Goal: Check status: Check status

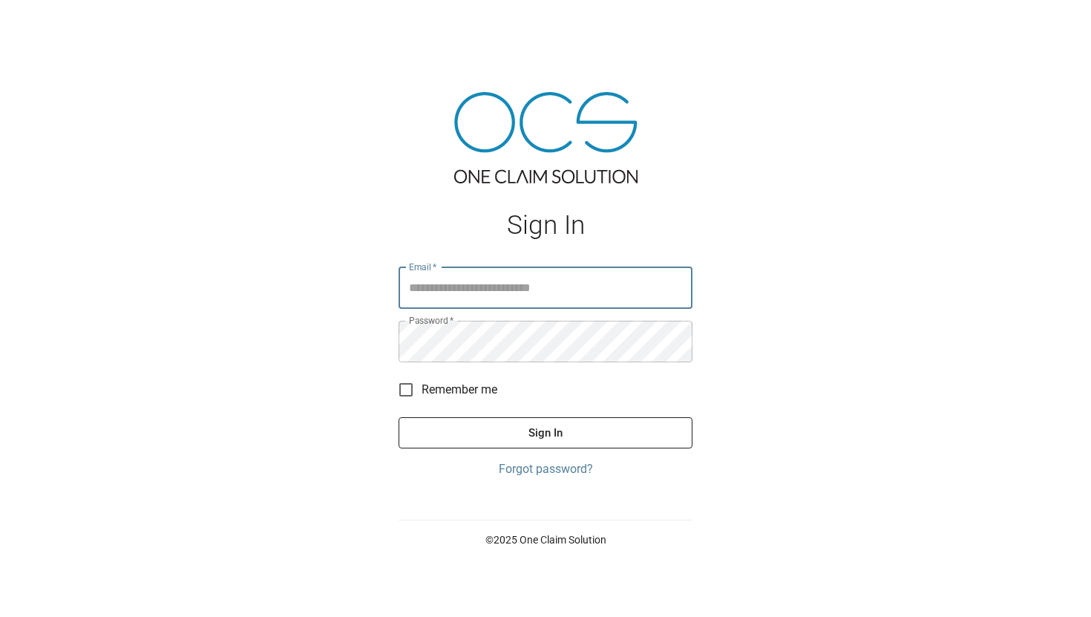
click at [545, 290] on input "Email   *" at bounding box center [545, 288] width 294 height 42
type input "**********"
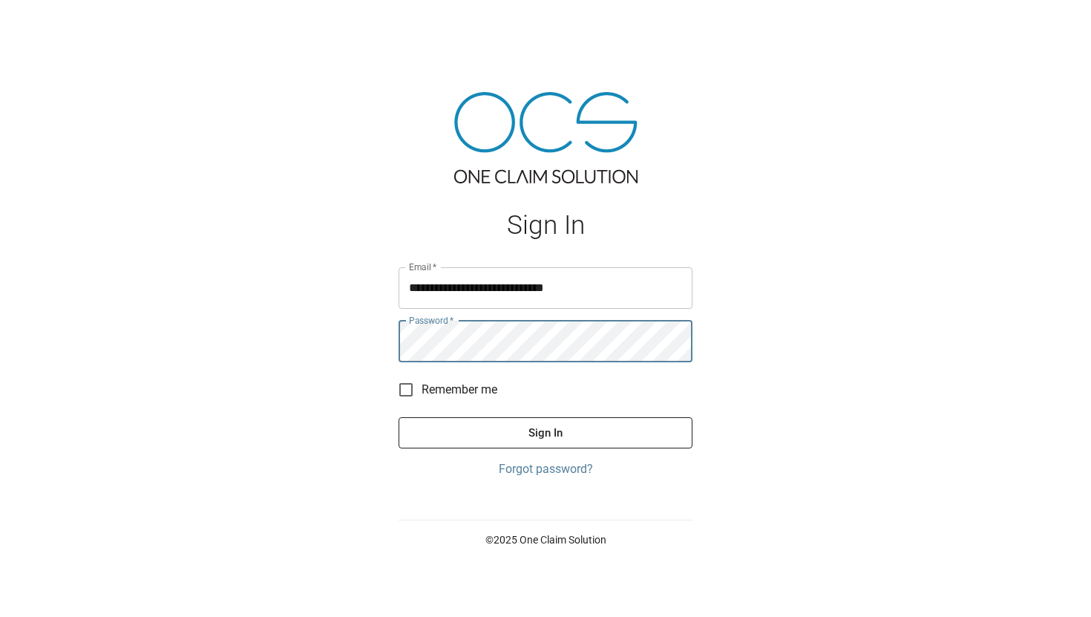
click at [398, 417] on button "Sign In" at bounding box center [545, 432] width 294 height 31
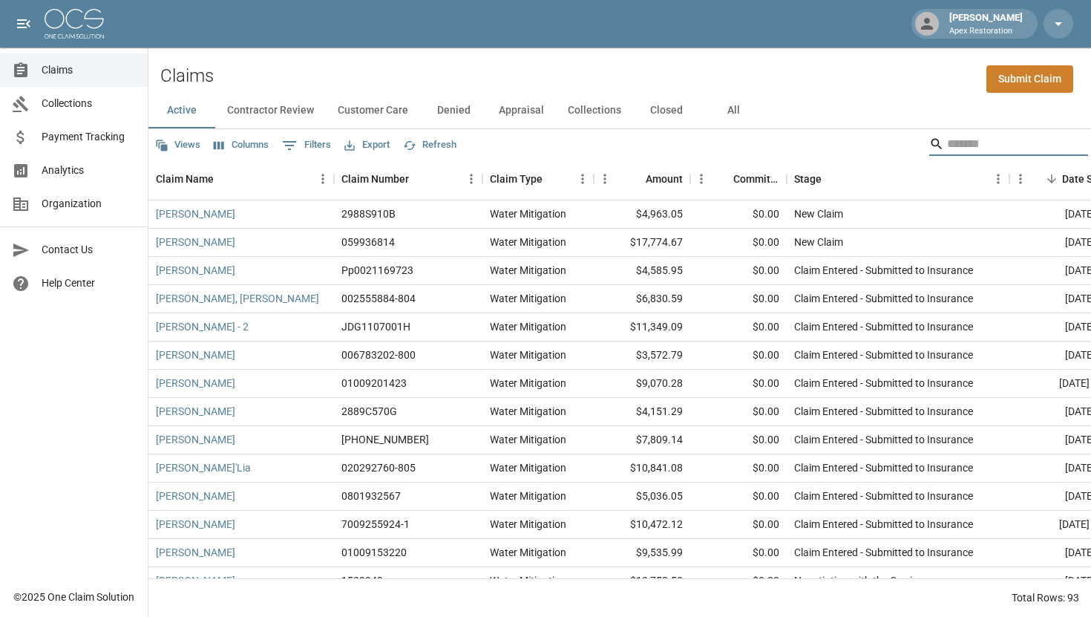
click at [954, 148] on input "Search" at bounding box center [1006, 144] width 119 height 24
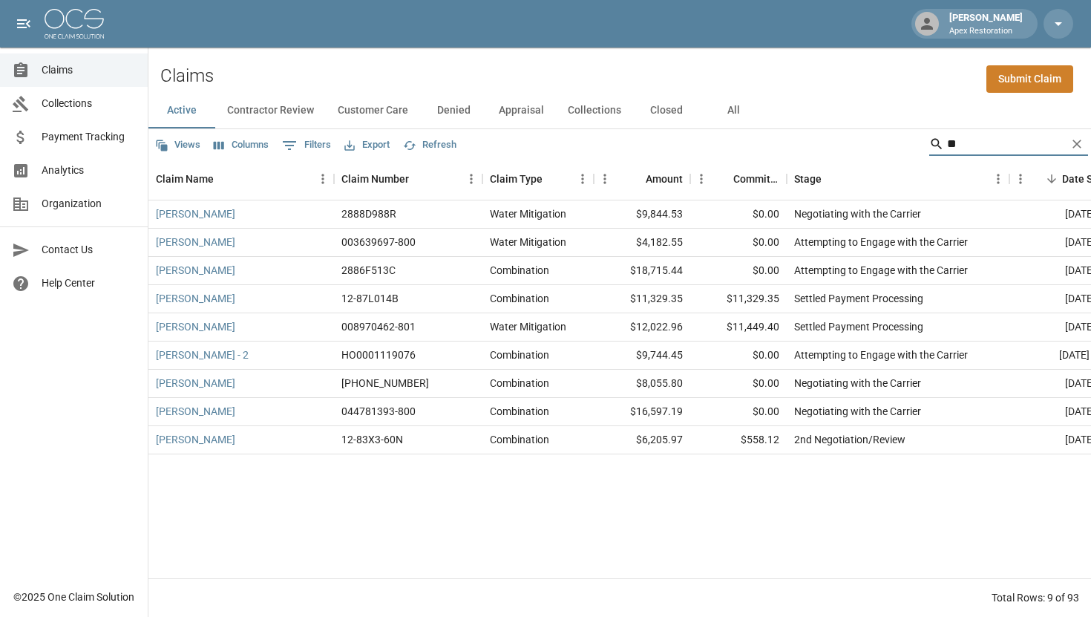
type input "*"
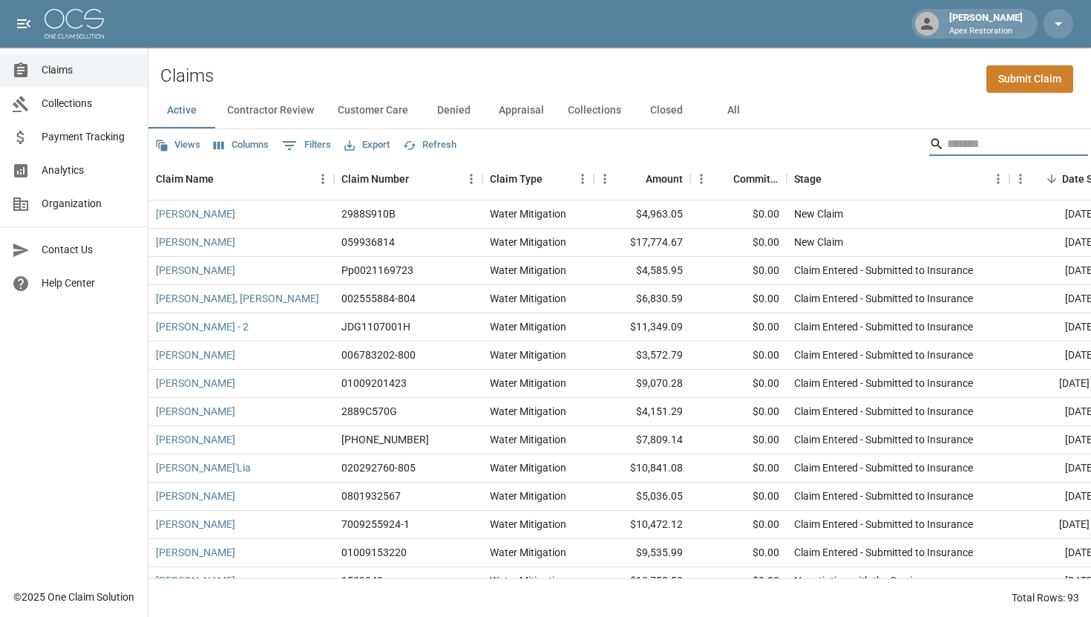
type input "*"
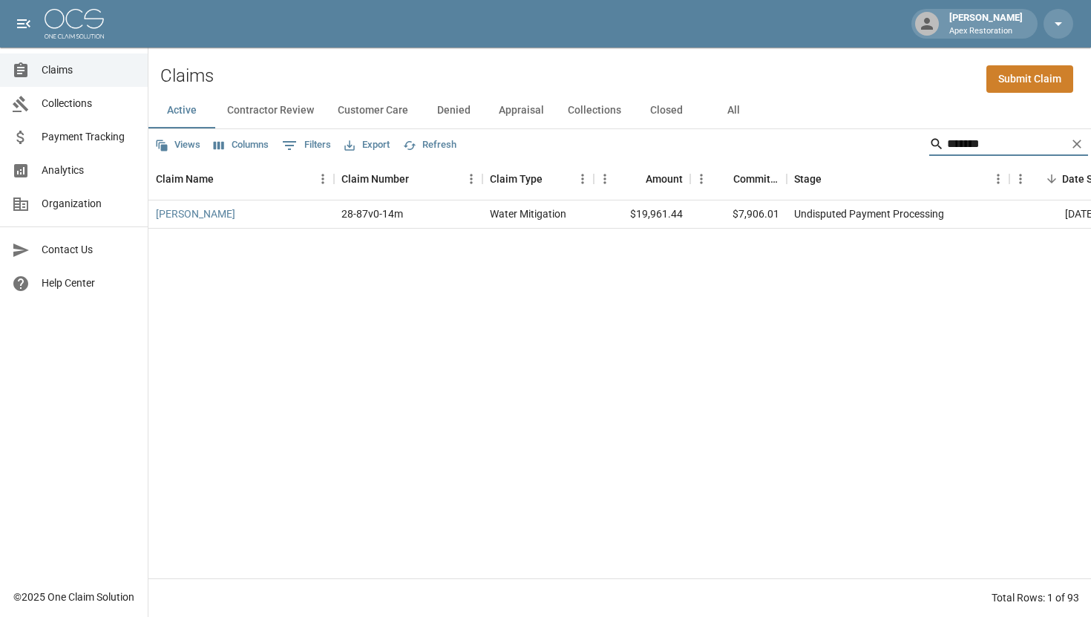
type input "*******"
drag, startPoint x: 795, startPoint y: 214, endPoint x: 896, endPoint y: 213, distance: 100.9
click at [896, 213] on div "Undisputed Payment Processing" at bounding box center [869, 213] width 150 height 15
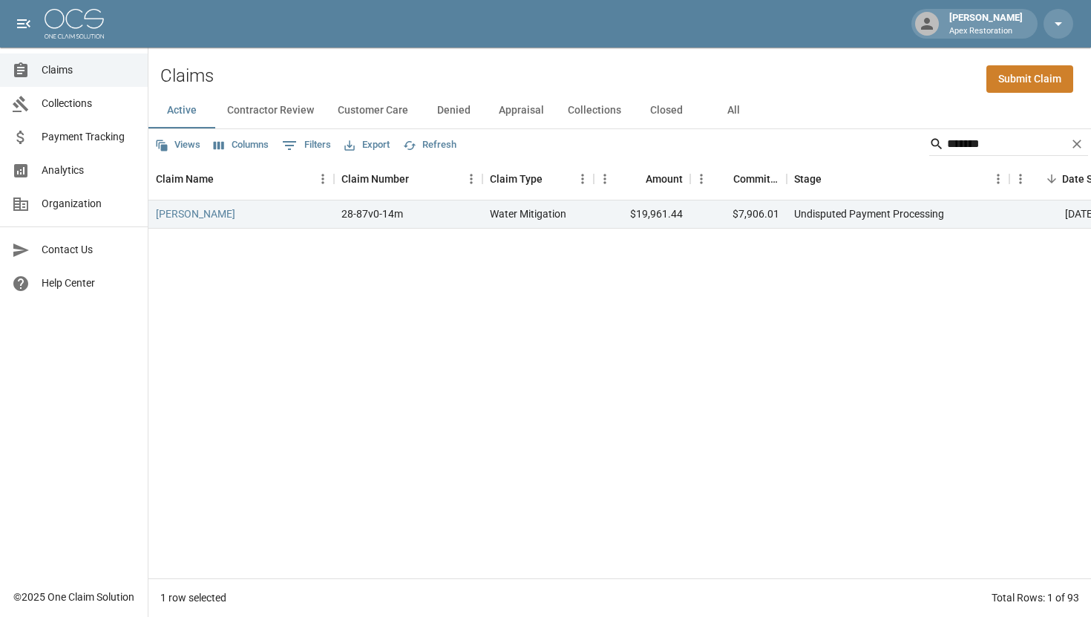
click at [843, 298] on div "[PERSON_NAME] 28-87v0-14m Water Mitigation $19,961.44 $7,906.01 Undisputed Paym…" at bounding box center [842, 389] width 1388 height 378
drag, startPoint x: 795, startPoint y: 212, endPoint x: 893, endPoint y: 220, distance: 99.0
click at [893, 220] on div "Undisputed Payment Processing" at bounding box center [869, 213] width 150 height 15
click at [848, 288] on div "[PERSON_NAME] 28-87v0-14m Water Mitigation $19,961.44 $7,906.01 Undisputed Paym…" at bounding box center [842, 389] width 1388 height 378
drag, startPoint x: 795, startPoint y: 214, endPoint x: 897, endPoint y: 220, distance: 102.6
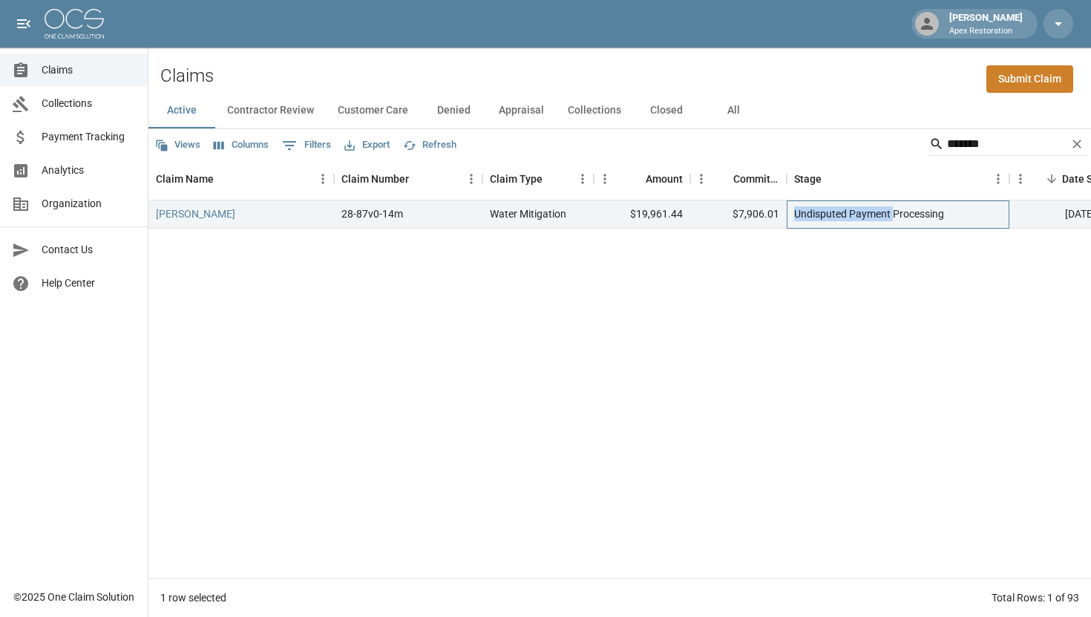
click at [897, 220] on div "Undisputed Payment Processing" at bounding box center [869, 213] width 150 height 15
click at [861, 272] on div "[PERSON_NAME] 28-87v0-14m Water Mitigation $19,961.44 $7,906.01 Undisputed Paym…" at bounding box center [842, 389] width 1388 height 378
drag, startPoint x: 793, startPoint y: 214, endPoint x: 893, endPoint y: 218, distance: 100.3
click at [893, 218] on div "Undisputed Payment Processing" at bounding box center [869, 213] width 150 height 15
click at [854, 275] on div "[PERSON_NAME] 28-87v0-14m Water Mitigation $19,961.44 $7,906.01 Undisputed Paym…" at bounding box center [842, 389] width 1388 height 378
